Goal: Transaction & Acquisition: Purchase product/service

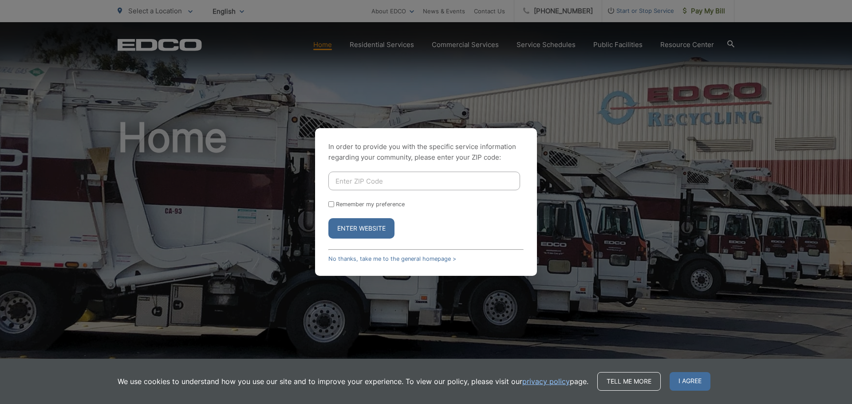
click at [356, 180] on input "Enter ZIP Code" at bounding box center [424, 181] width 192 height 19
type input "92028"
click at [333, 204] on input "Remember my preference" at bounding box center [331, 204] width 6 height 6
checkbox input "true"
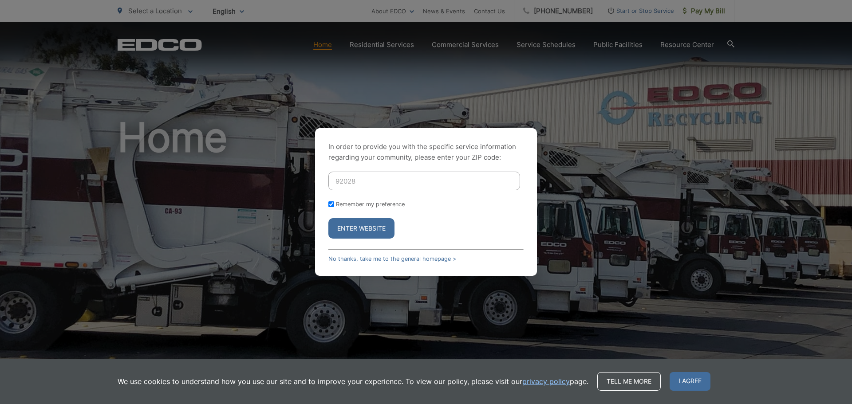
click at [355, 222] on button "Enter Website" at bounding box center [361, 228] width 66 height 20
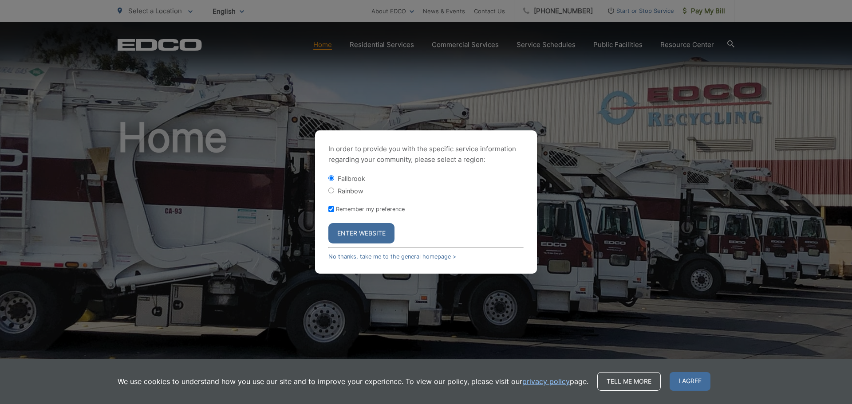
click at [356, 235] on button "Enter Website" at bounding box center [361, 233] width 66 height 20
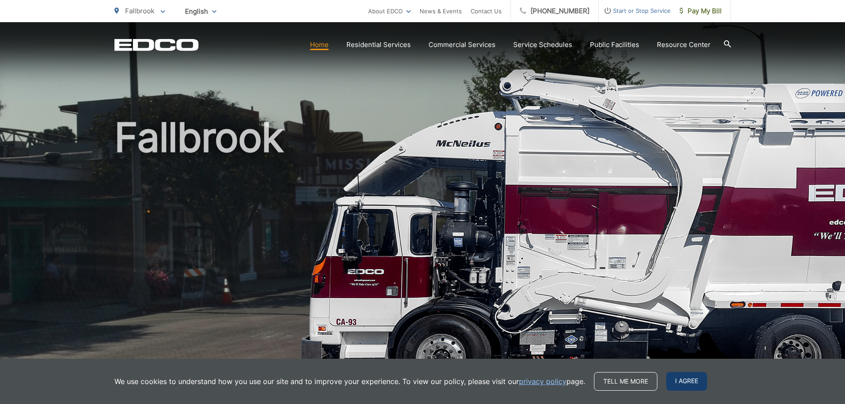
click at [679, 378] on span "I agree" at bounding box center [687, 381] width 41 height 19
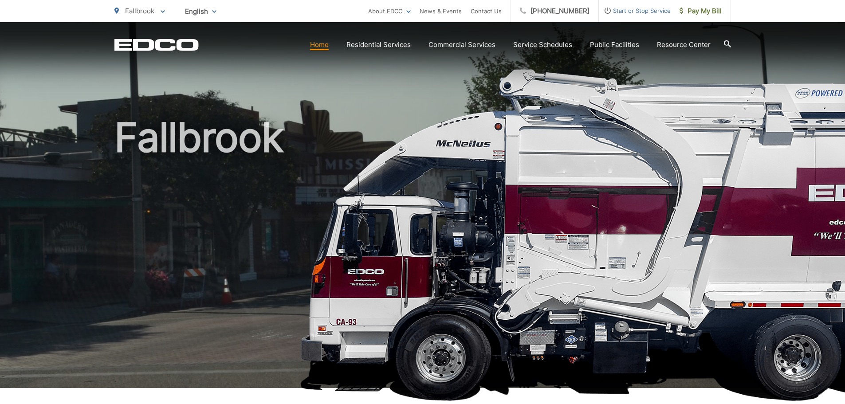
click at [285, 96] on div "Fallbrook" at bounding box center [422, 205] width 617 height 366
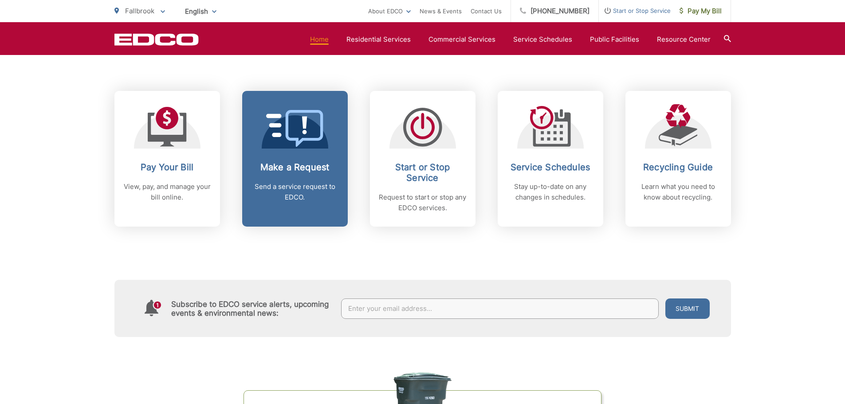
scroll to position [355, 0]
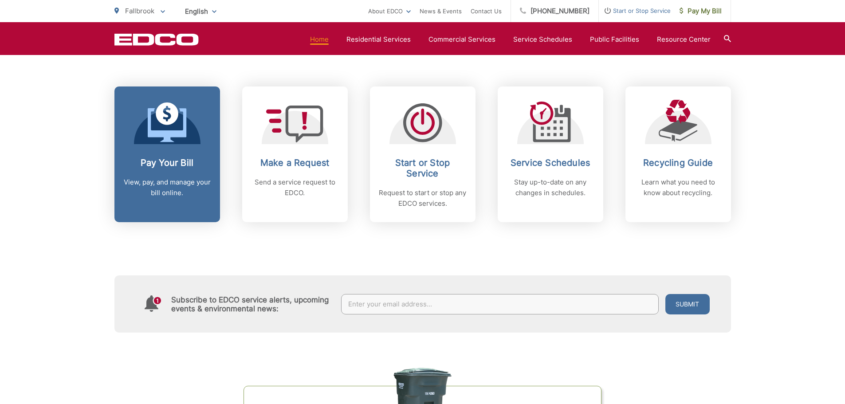
click at [170, 142] on span at bounding box center [167, 124] width 39 height 42
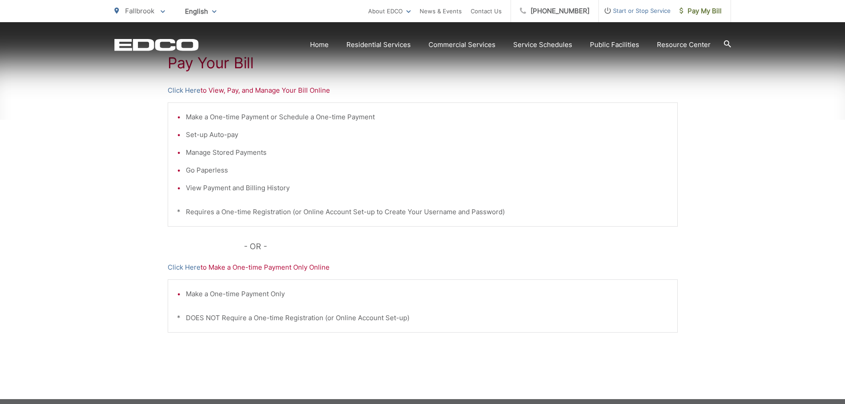
scroll to position [178, 0]
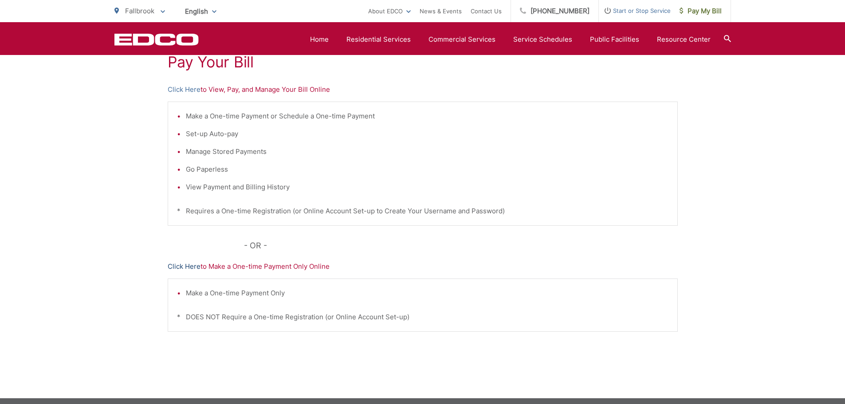
click at [181, 266] on link "Click Here" at bounding box center [184, 266] width 33 height 11
